Goal: Check status: Check status

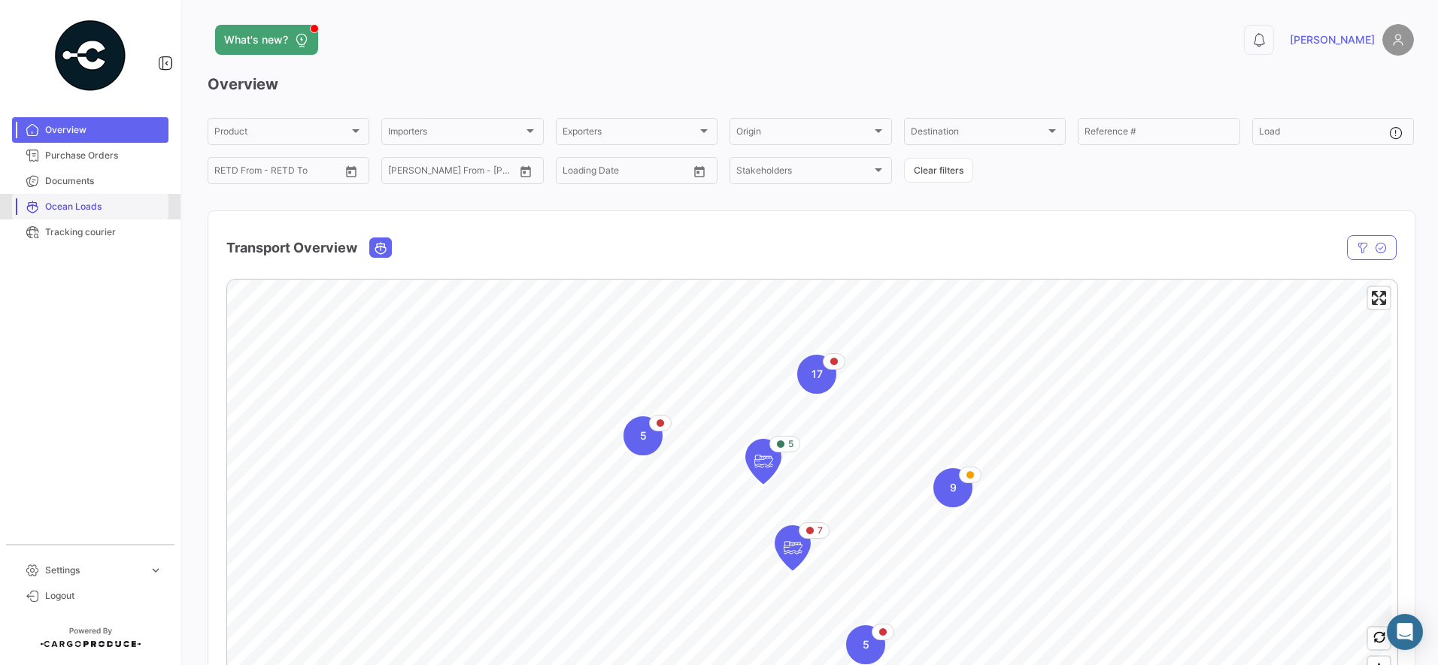
click at [103, 199] on link "Ocean Loads" at bounding box center [90, 207] width 156 height 26
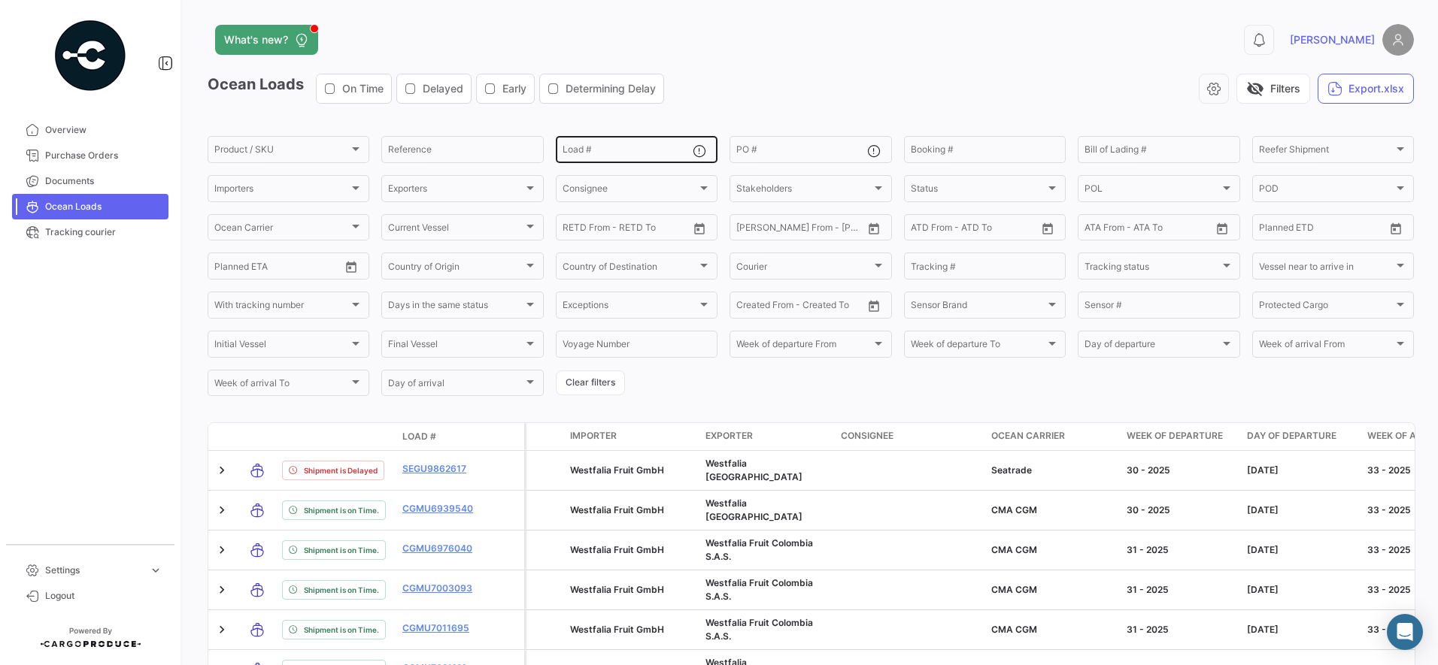
click at [571, 154] on input "Load #" at bounding box center [627, 152] width 130 height 11
paste input "[URL][DOMAIN_NAME]"
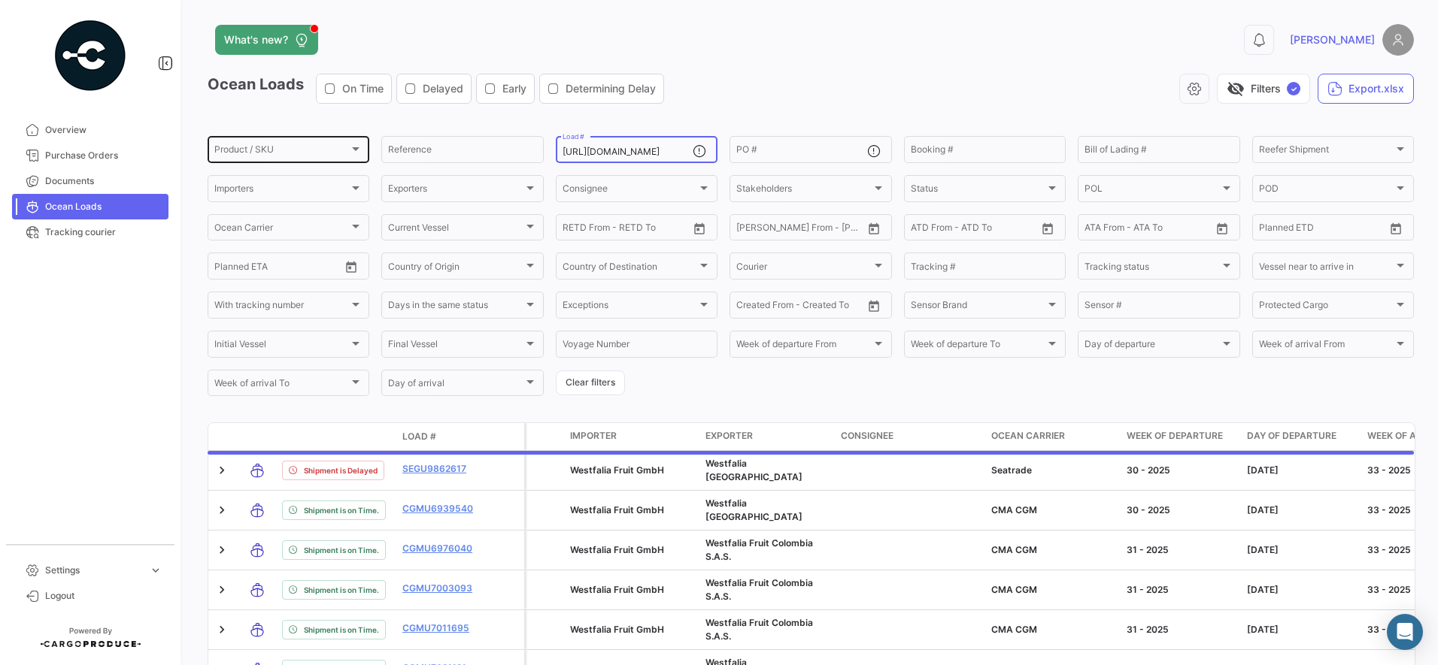
drag, startPoint x: 680, startPoint y: 147, endPoint x: 229, endPoint y: 153, distance: 450.4
click at [0, 0] on div "Product / SKU Product / SKU Reference [URL][DOMAIN_NAME] Load # PO # Booking # …" at bounding box center [0, 0] width 0 height 0
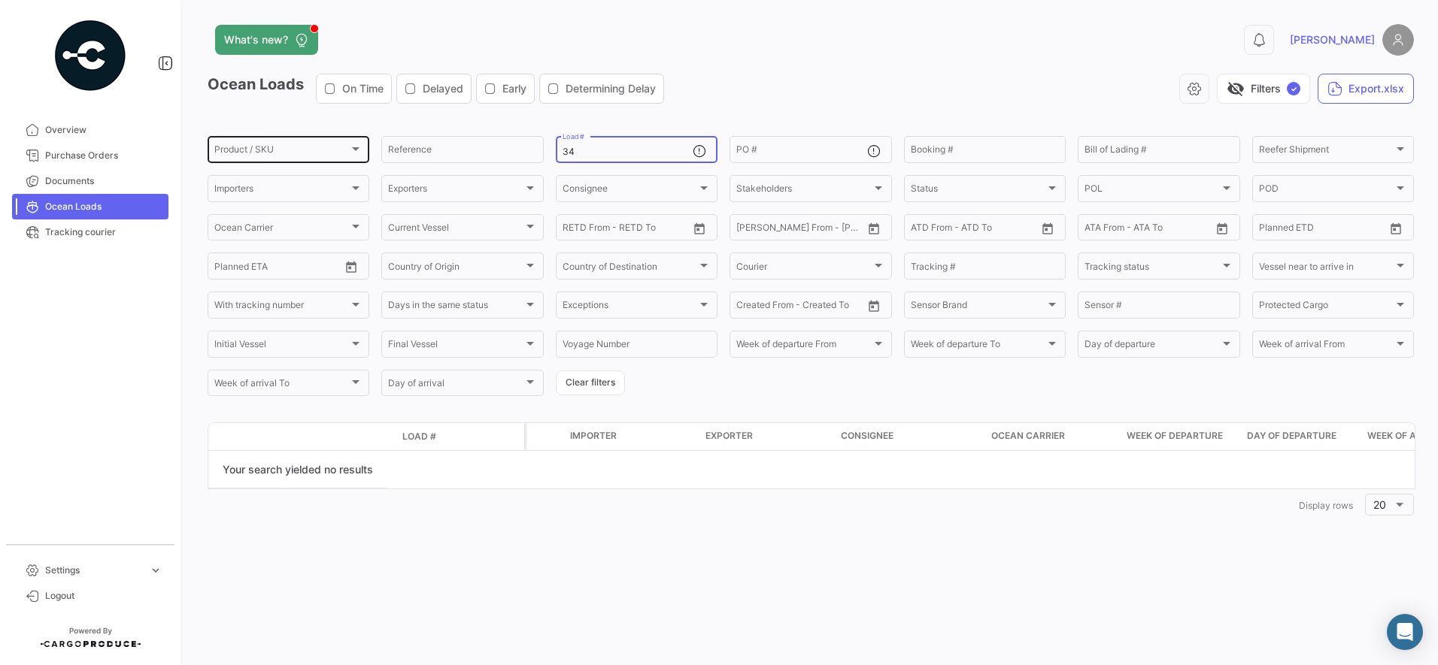
type input "4"
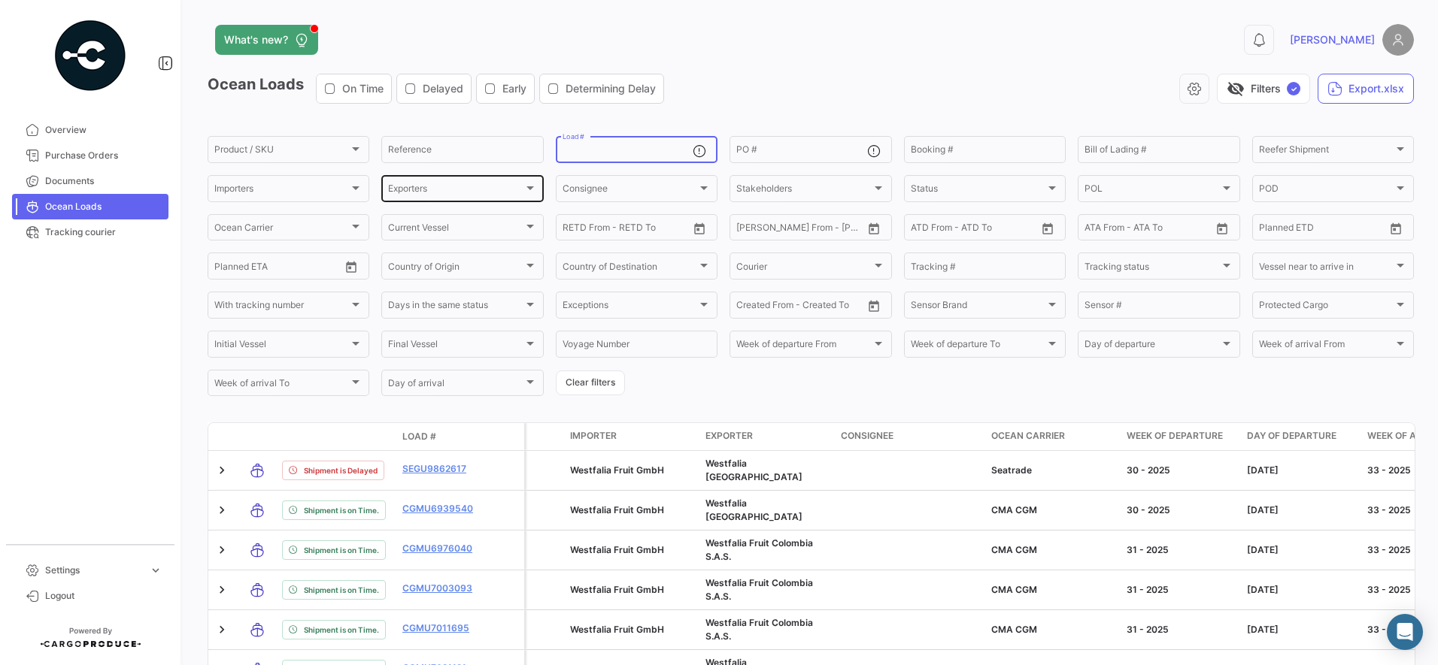
click at [454, 188] on div "Exporters" at bounding box center [455, 191] width 135 height 11
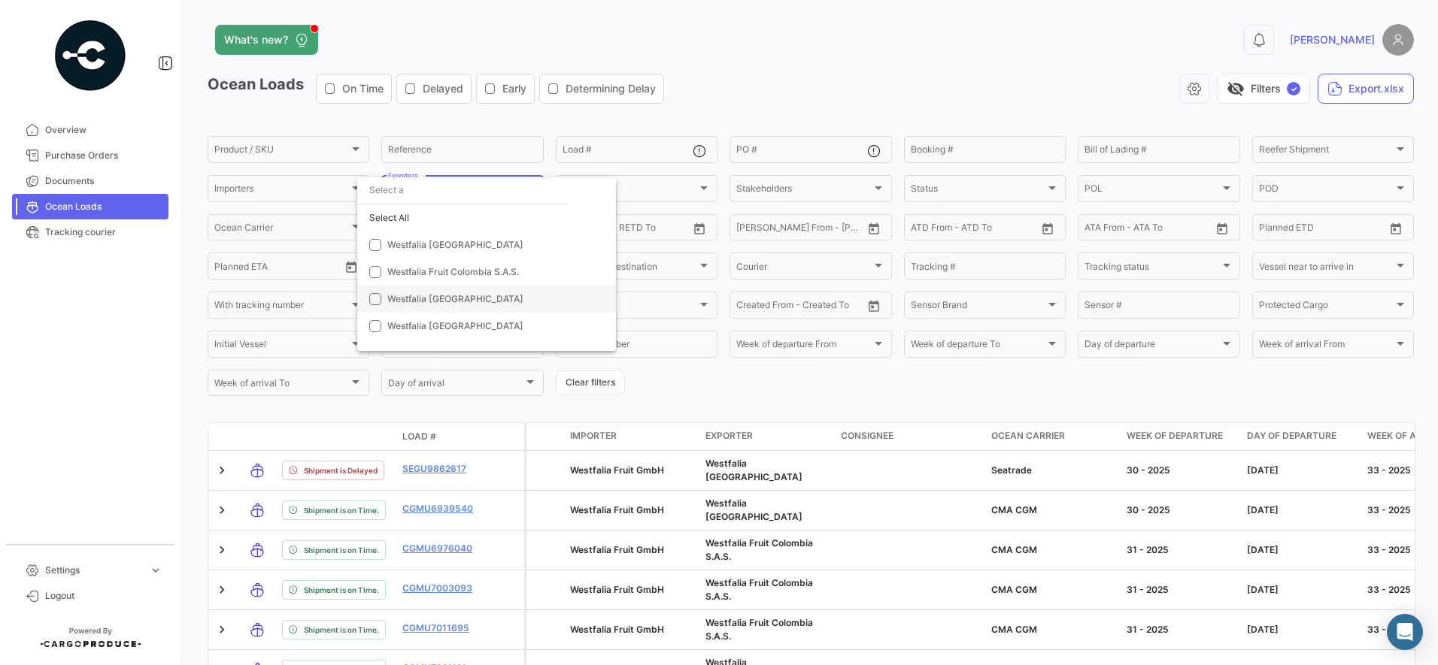
click at [435, 303] on span "Westfalia [GEOGRAPHIC_DATA]" at bounding box center [455, 298] width 136 height 11
click at [317, 381] on div at bounding box center [719, 332] width 1438 height 665
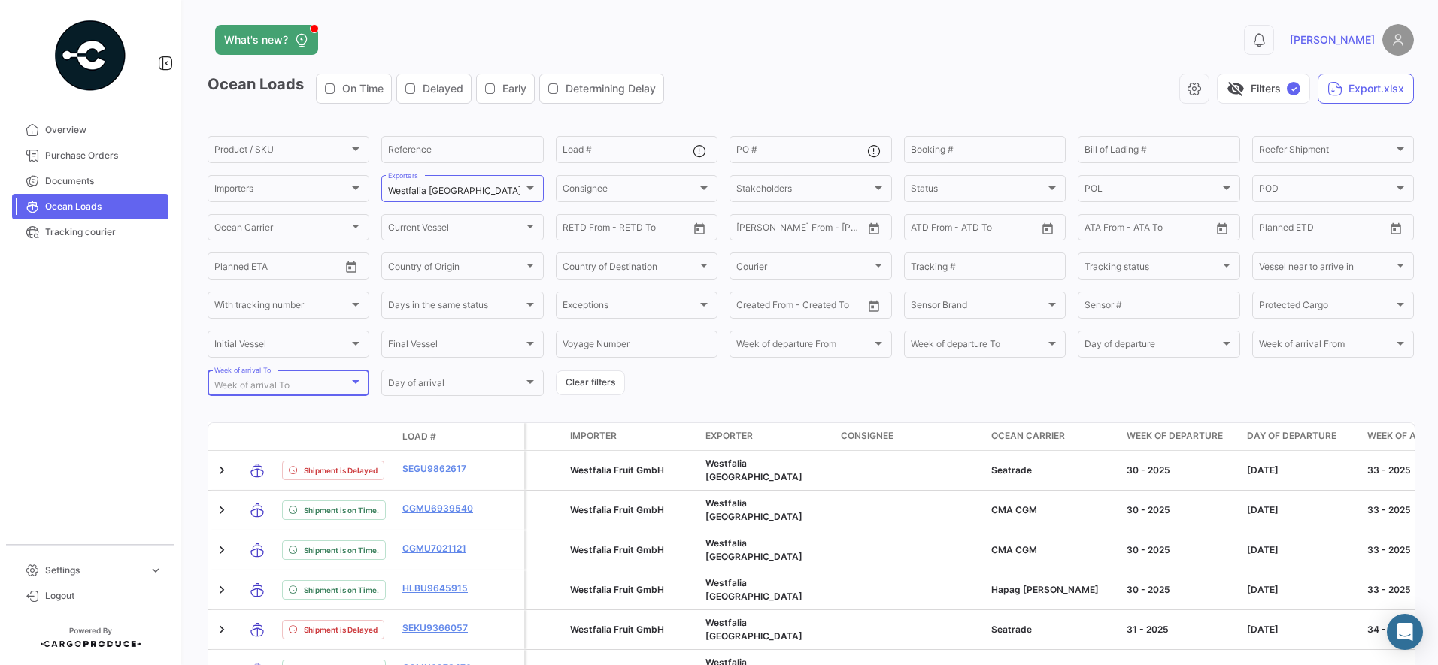
click at [312, 381] on div "Week of arrival To" at bounding box center [281, 385] width 135 height 11
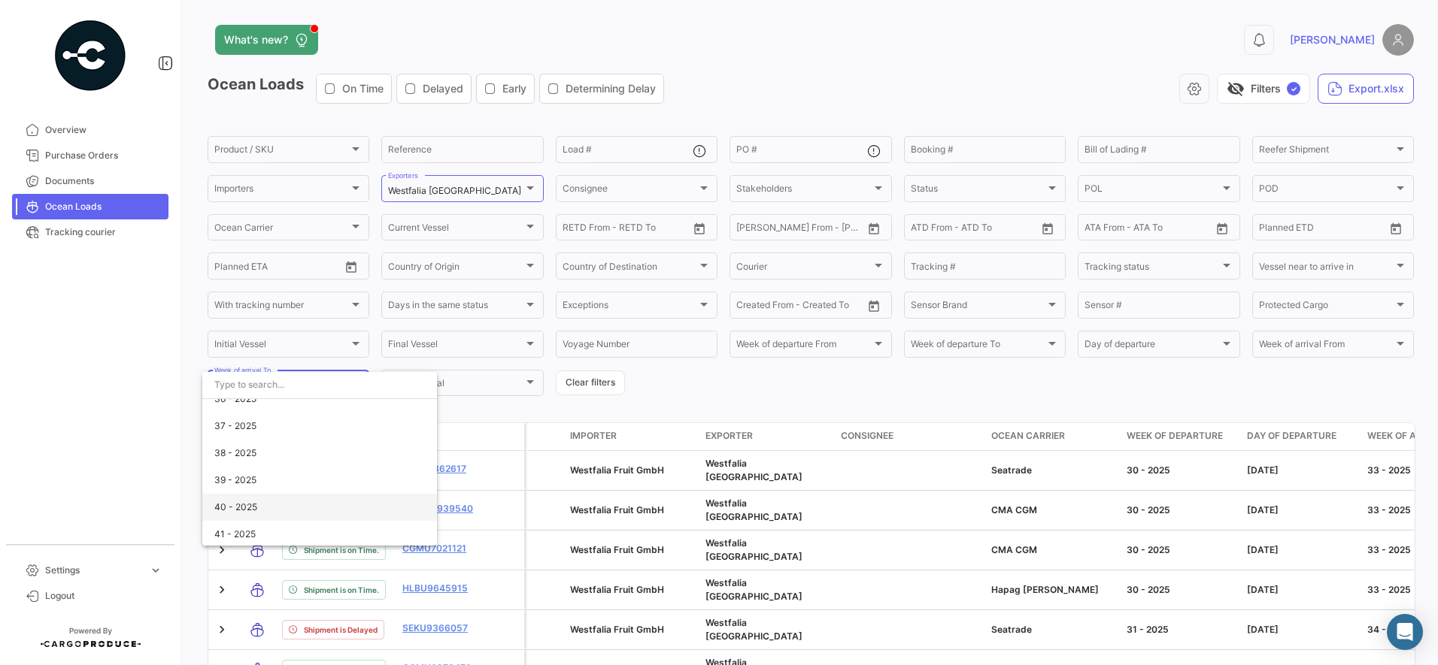
scroll to position [2476, 0]
click at [223, 416] on span "34 - 2025" at bounding box center [235, 419] width 43 height 11
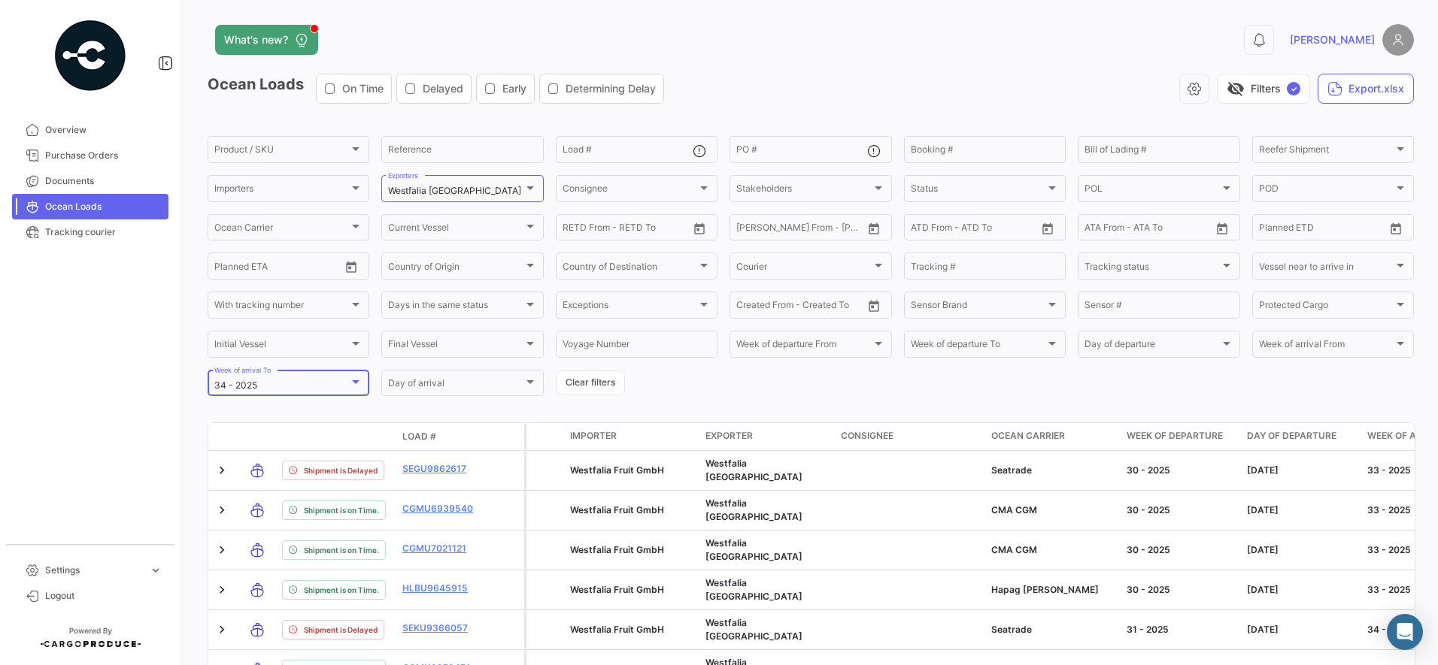
scroll to position [223, 0]
